Goal: Information Seeking & Learning: Compare options

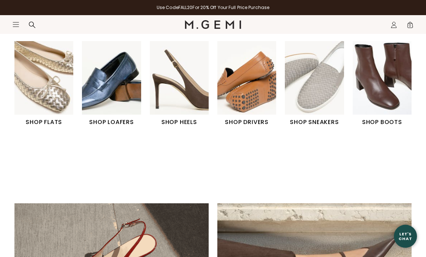
scroll to position [259, 0]
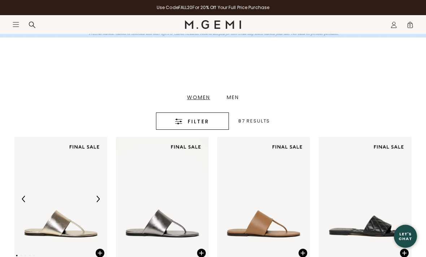
scroll to position [119, 0]
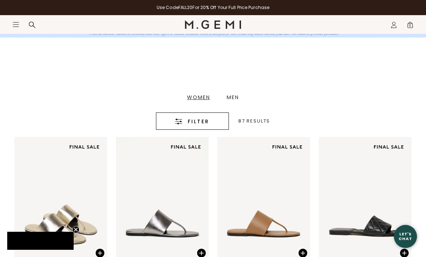
click at [208, 119] on span "Filter" at bounding box center [199, 121] width 22 height 9
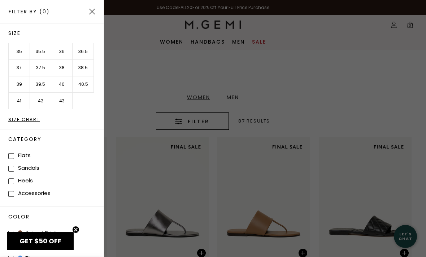
click at [61, 85] on li "40" at bounding box center [61, 84] width 21 height 17
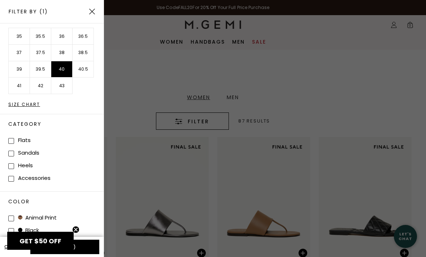
scroll to position [40, 0]
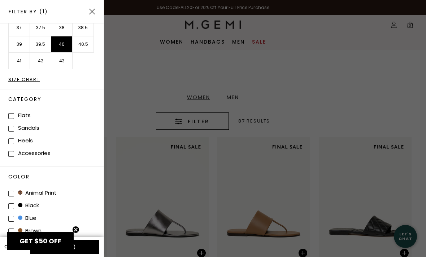
click at [84, 245] on button "Apply (1)" at bounding box center [64, 247] width 69 height 14
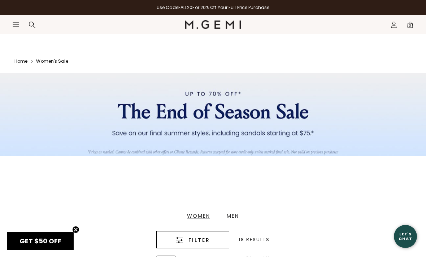
scroll to position [119, 0]
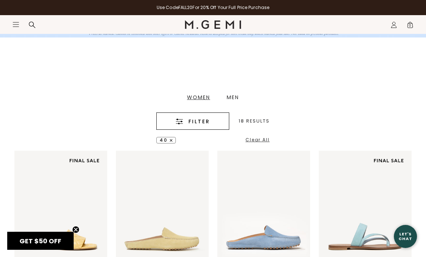
click at [76, 230] on icon "Close teaser" at bounding box center [75, 229] width 3 height 3
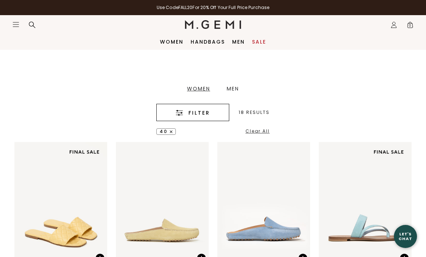
scroll to position [127, 0]
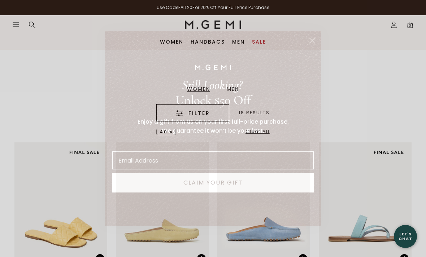
click at [307, 38] on circle "Close dialog" at bounding box center [312, 40] width 12 height 12
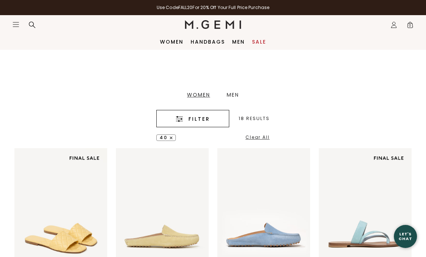
scroll to position [118, 0]
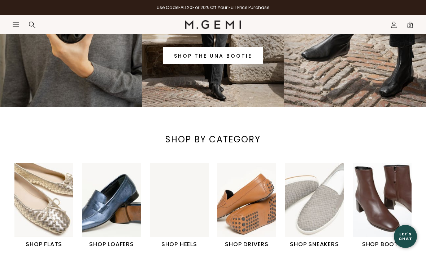
scroll to position [121, 0]
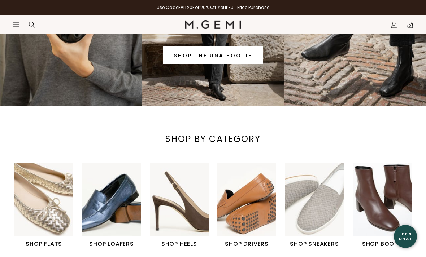
click at [380, 246] on h1 "SHOP BOOTS" at bounding box center [381, 244] width 59 height 9
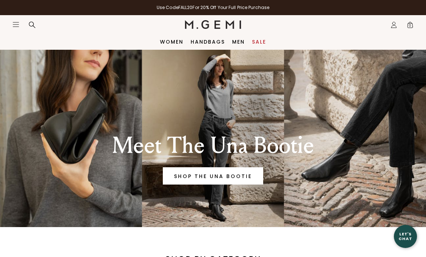
scroll to position [144, 0]
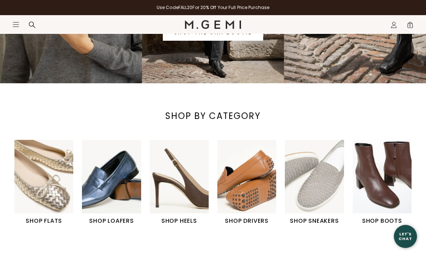
click at [50, 208] on img "1 / 6" at bounding box center [43, 177] width 59 height 74
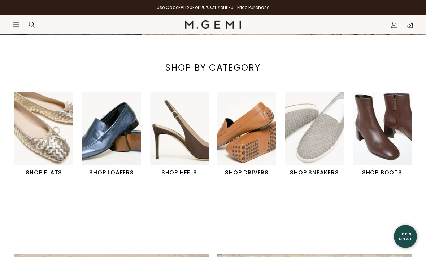
click at [249, 174] on h1 "SHOP DRIVERS" at bounding box center [246, 172] width 59 height 9
click at [113, 164] on img "2 / 6" at bounding box center [111, 129] width 59 height 74
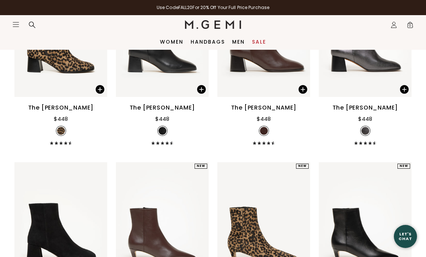
scroll to position [334, 0]
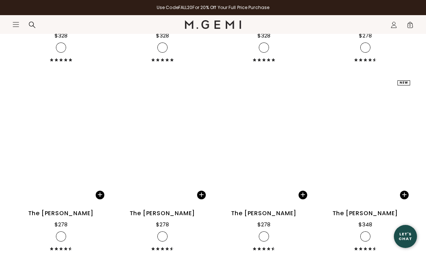
scroll to position [2353, 0]
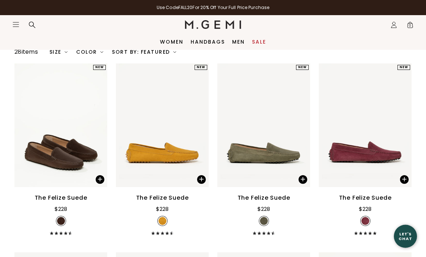
scroll to position [118, 0]
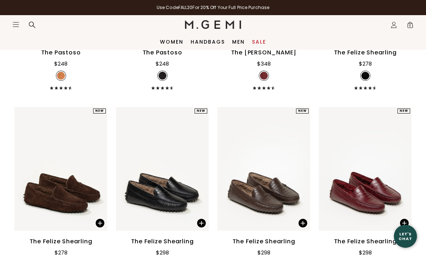
scroll to position [1564, 0]
